Goal: Transaction & Acquisition: Purchase product/service

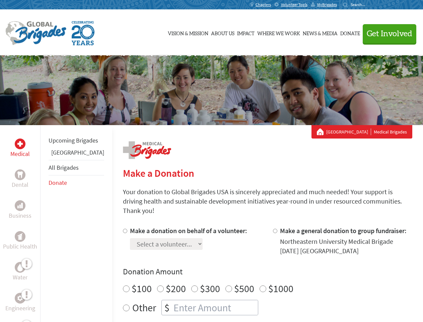
click at [370, 5] on div "Search for:" at bounding box center [356, 4] width 27 height 5
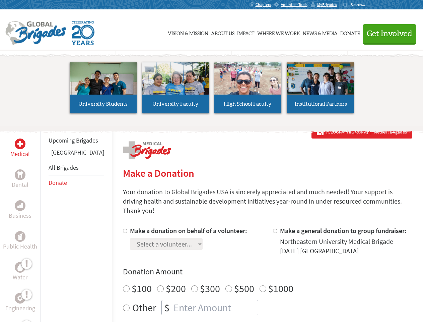
click at [387, 34] on span "Get Involved" at bounding box center [390, 34] width 46 height 8
click at [212, 90] on li "High School Faculty" at bounding box center [248, 88] width 72 height 62
click at [44, 223] on div "Upcoming Brigades Panama All Brigades Donate" at bounding box center [76, 286] width 72 height 322
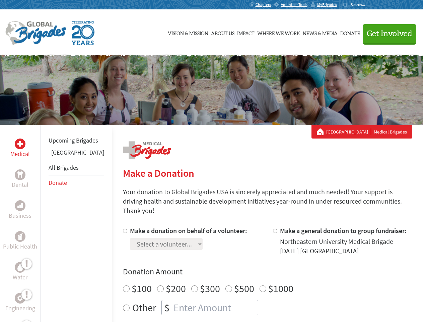
click at [256, 269] on div "Donation Amount $100 $200 $300 $500 $1000 Other $" at bounding box center [268, 290] width 290 height 49
click at [123, 229] on input "Make a donation on behalf of a volunteer:" at bounding box center [125, 231] width 4 height 4
radio input "true"
click at [273, 229] on input "Make a general donation to group fundraiser:" at bounding box center [275, 231] width 4 height 4
radio input "true"
